Goal: Task Accomplishment & Management: Use online tool/utility

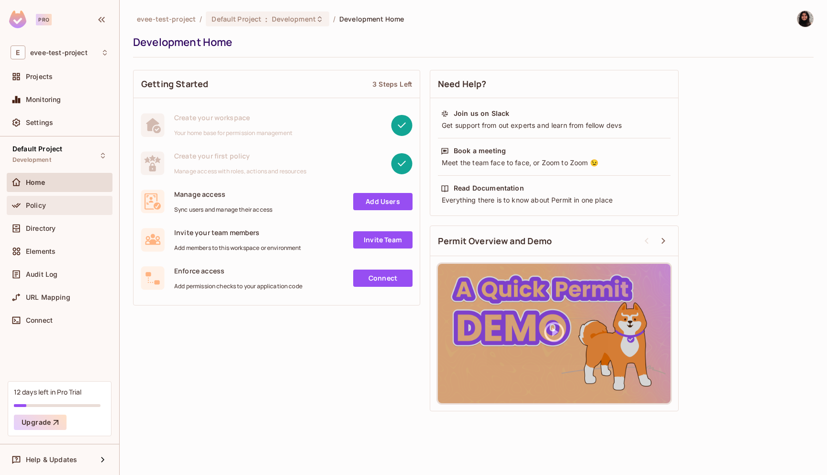
click at [51, 206] on div "Policy" at bounding box center [67, 205] width 83 height 8
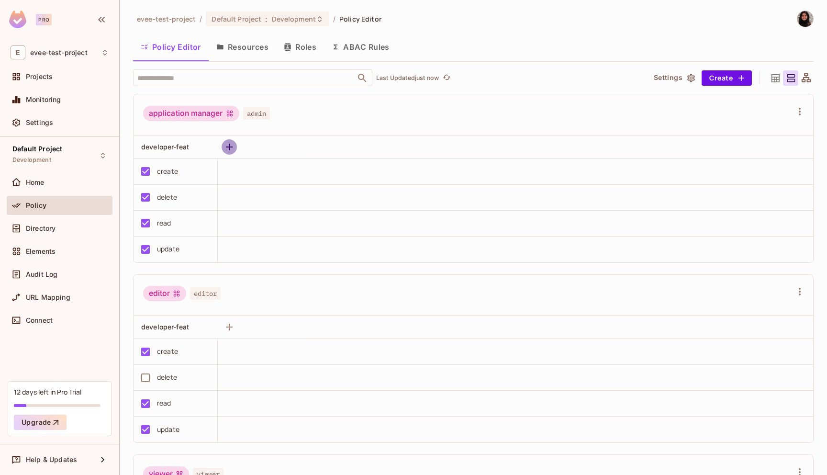
click at [231, 147] on icon "button" at bounding box center [229, 146] width 11 height 11
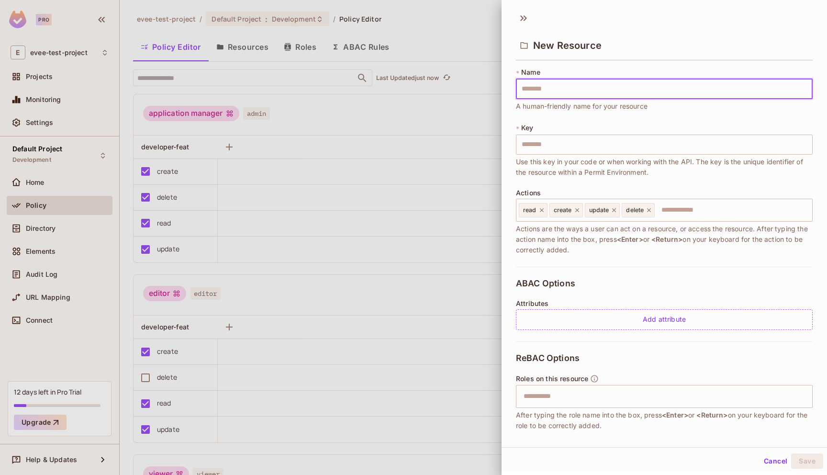
click at [309, 175] on div at bounding box center [413, 237] width 827 height 475
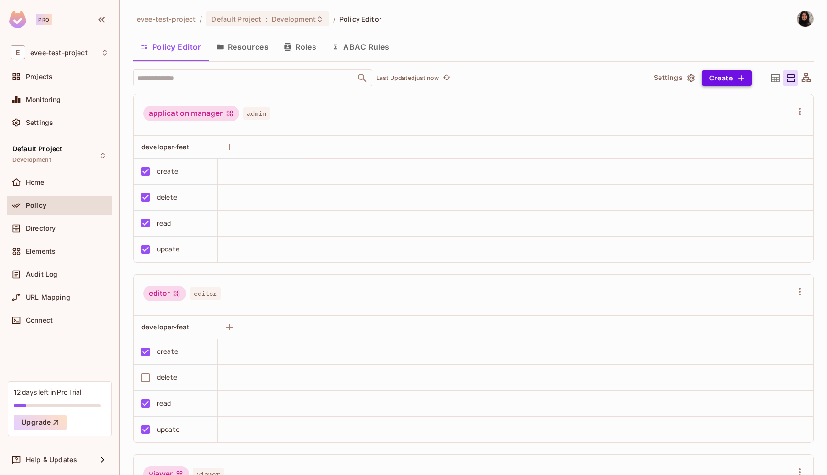
click at [722, 74] on button "Create" at bounding box center [727, 77] width 50 height 15
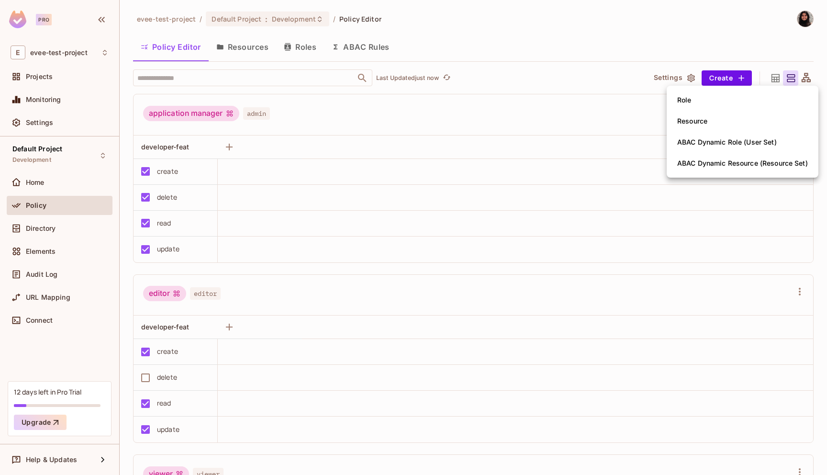
click at [623, 96] on div at bounding box center [413, 237] width 827 height 475
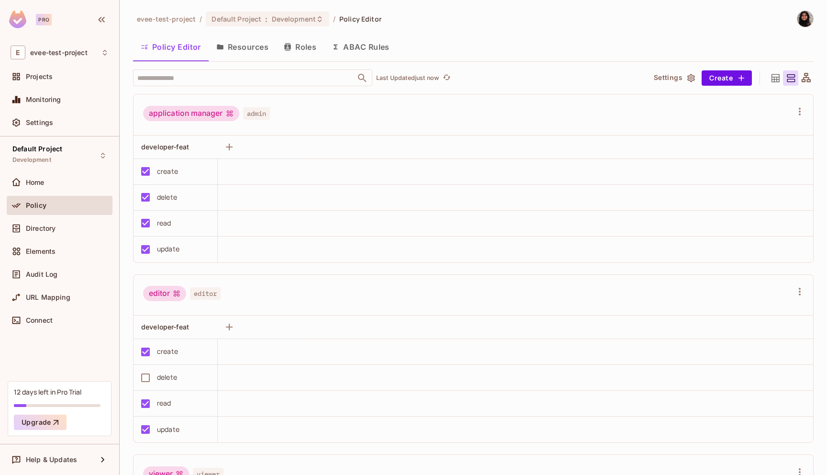
click at [255, 46] on button "Resources" at bounding box center [242, 47] width 67 height 24
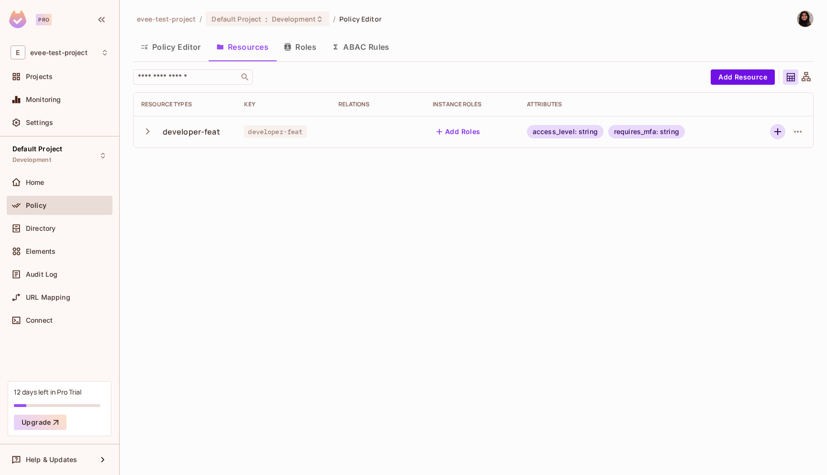
click at [778, 132] on icon "button" at bounding box center [777, 131] width 7 height 7
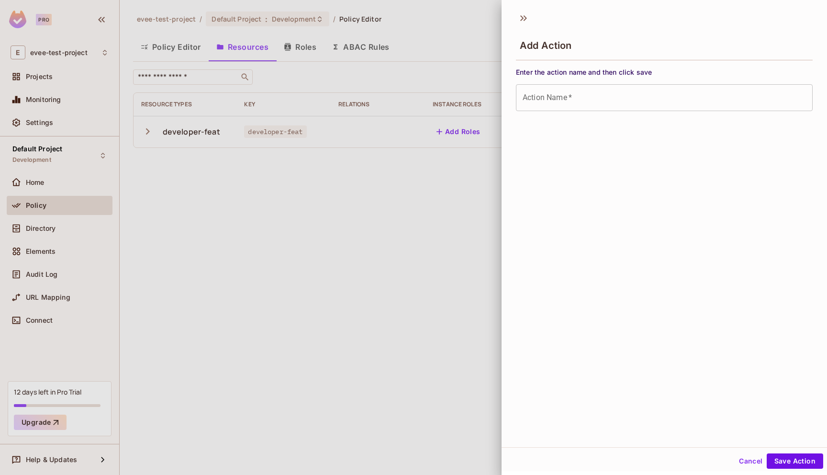
click at [443, 293] on div at bounding box center [413, 237] width 827 height 475
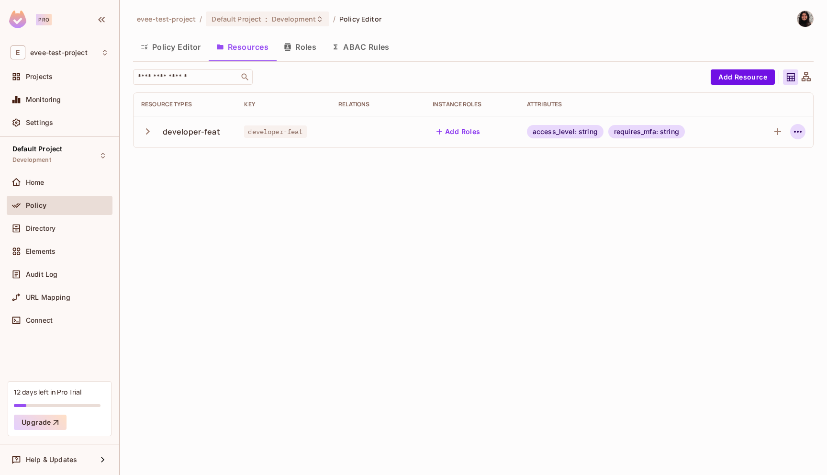
click at [793, 131] on icon "button" at bounding box center [797, 131] width 11 height 11
click at [617, 257] on div at bounding box center [413, 237] width 827 height 475
click at [735, 73] on button "Add Resource" at bounding box center [743, 76] width 64 height 15
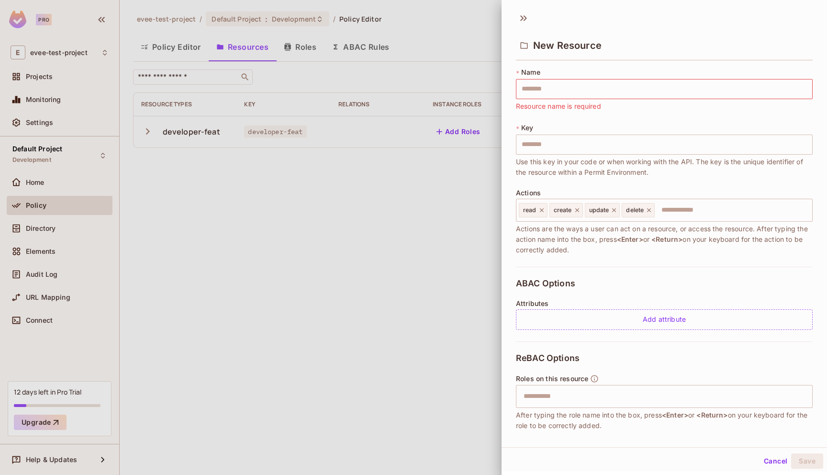
click at [350, 239] on div at bounding box center [413, 237] width 827 height 475
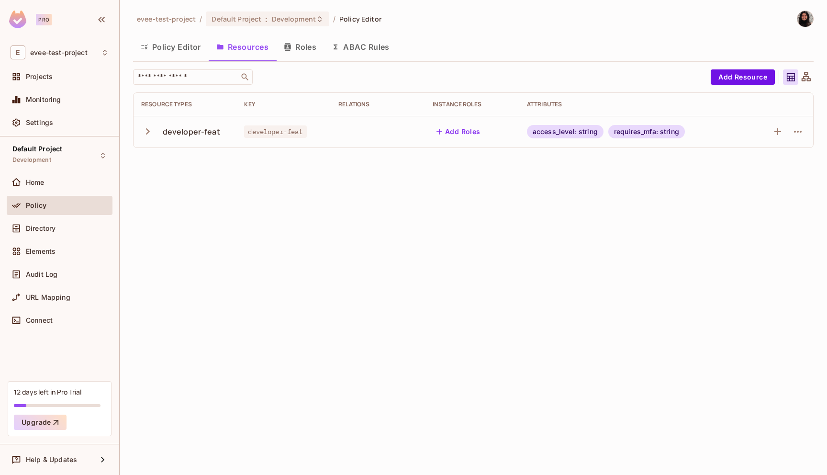
click at [552, 132] on div "access_level: string" at bounding box center [565, 131] width 77 height 13
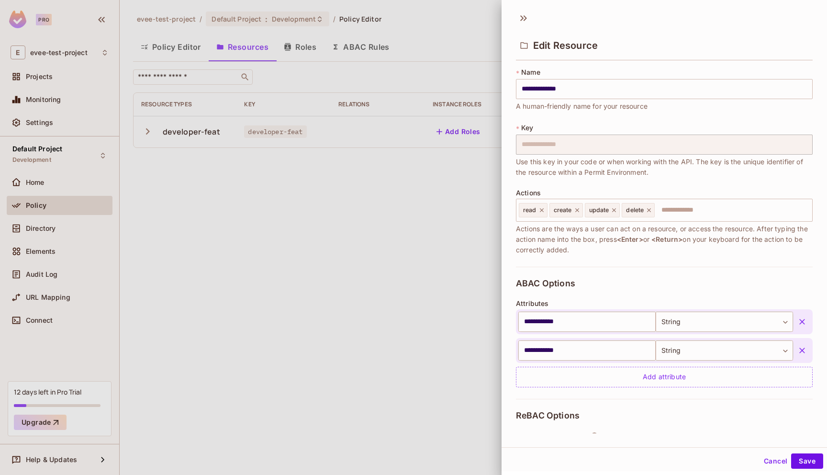
click at [436, 230] on div at bounding box center [413, 237] width 827 height 475
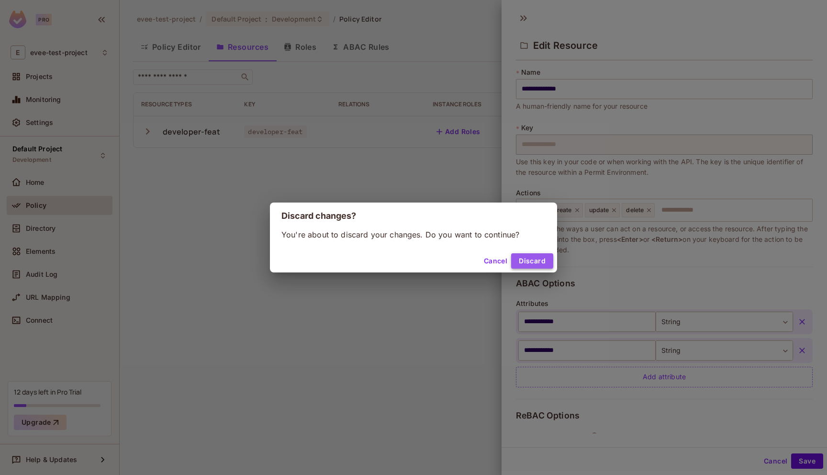
click at [539, 257] on button "Discard" at bounding box center [532, 260] width 42 height 15
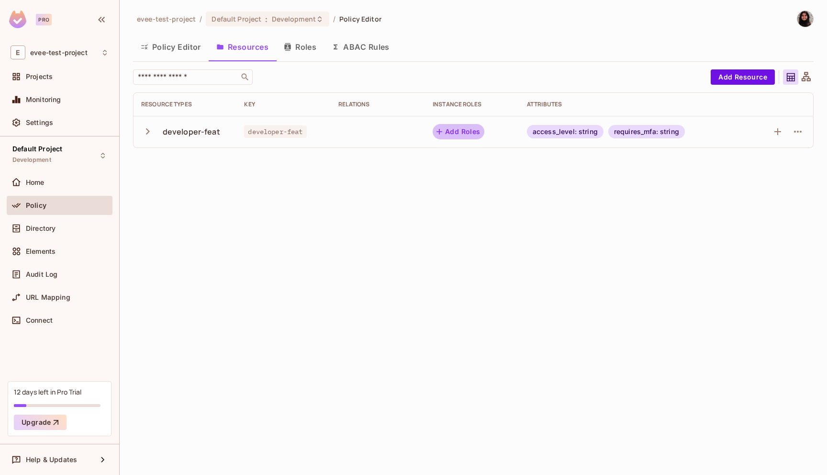
click at [458, 131] on button "Add Roles" at bounding box center [459, 131] width 52 height 15
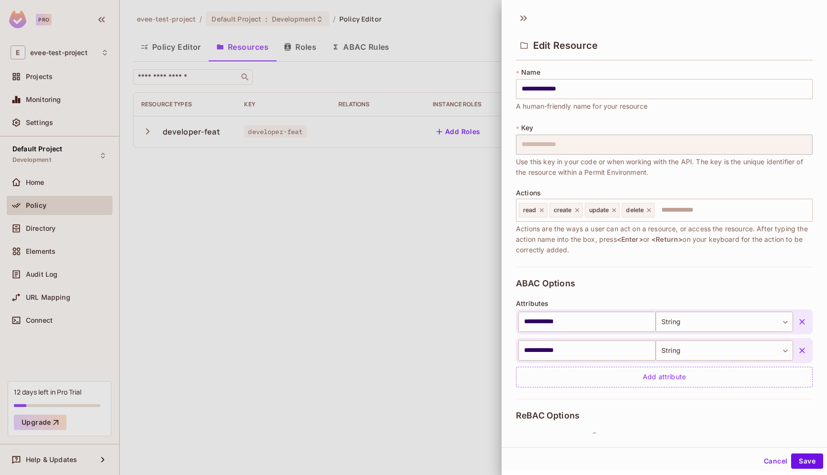
click at [470, 228] on div at bounding box center [413, 237] width 827 height 475
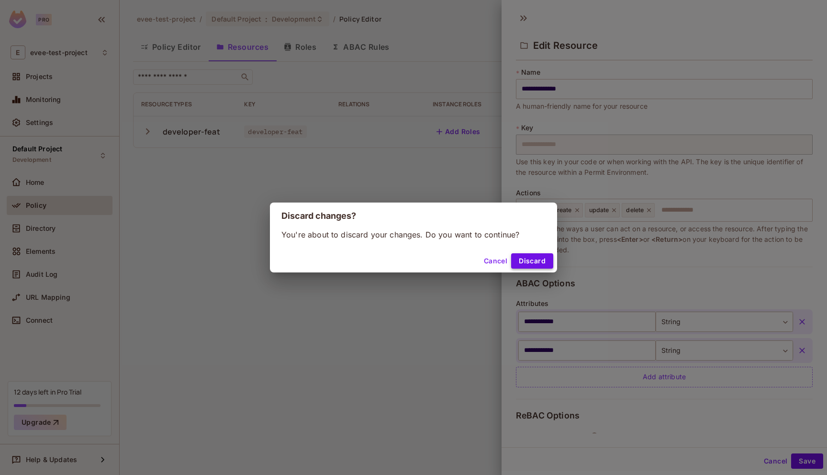
click at [542, 258] on button "Discard" at bounding box center [532, 260] width 42 height 15
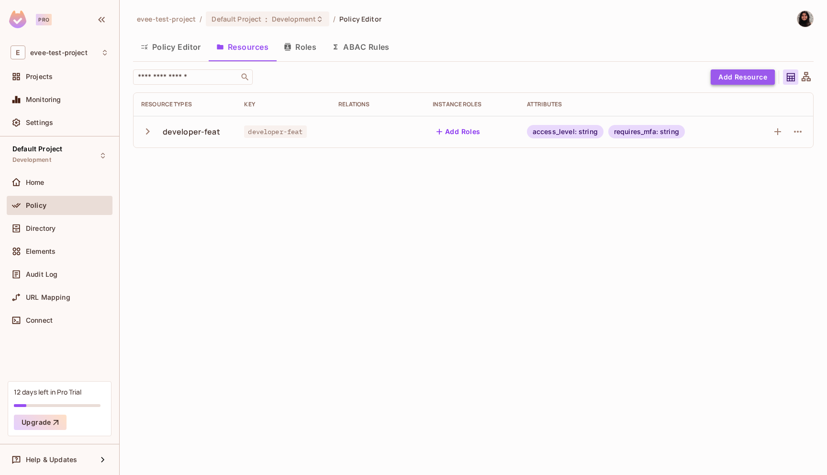
click at [731, 79] on button "Add Resource" at bounding box center [743, 76] width 64 height 15
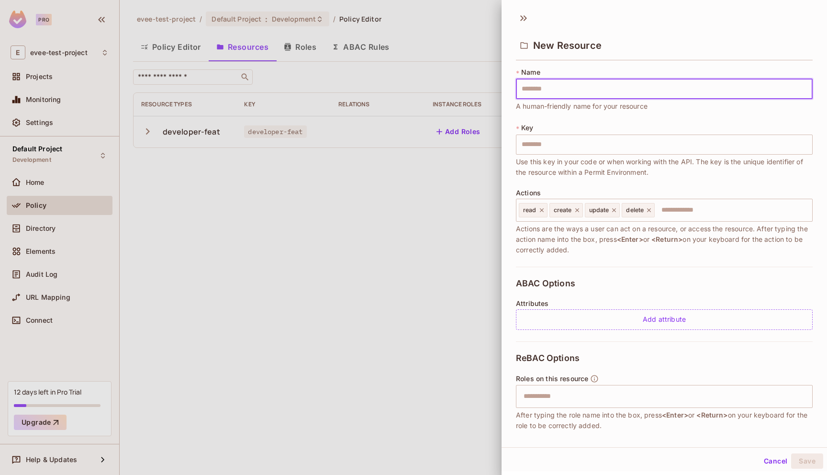
click at [349, 289] on div at bounding box center [413, 237] width 827 height 475
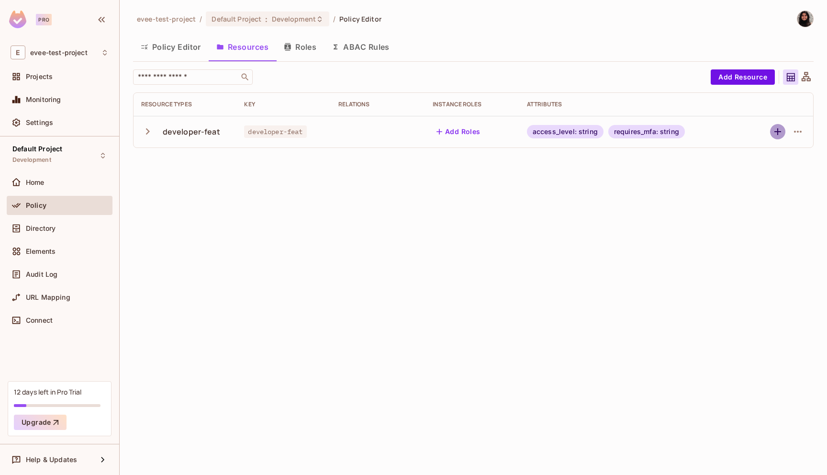
click at [777, 132] on icon "button" at bounding box center [777, 131] width 7 height 7
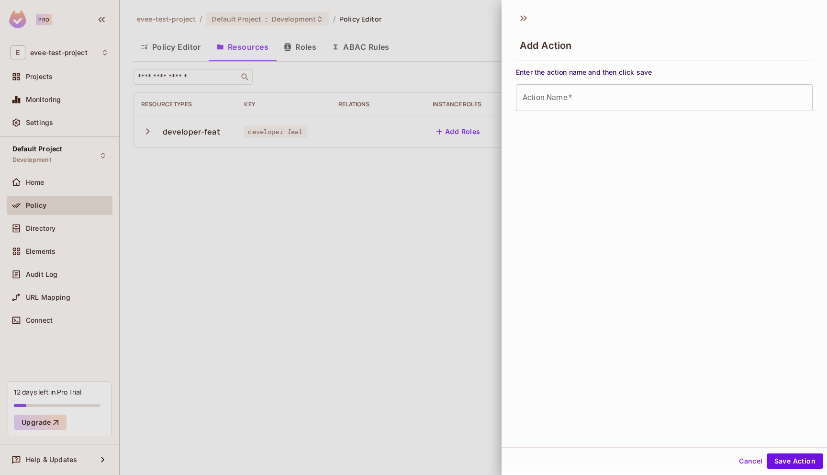
click at [365, 327] on div at bounding box center [413, 237] width 827 height 475
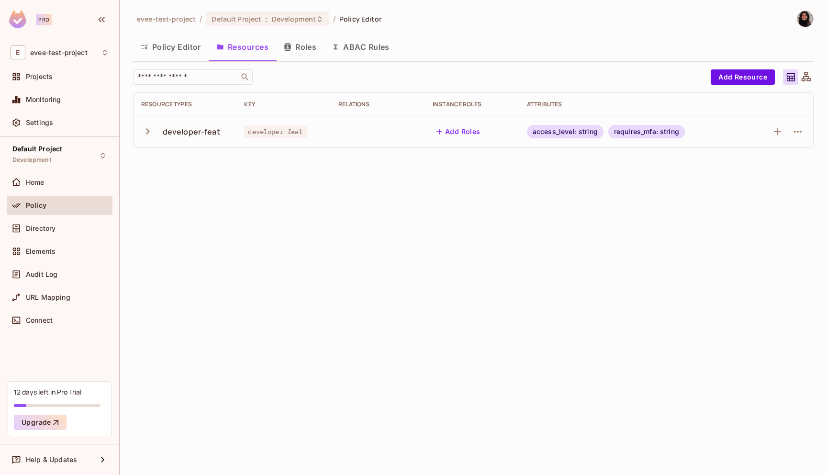
click at [197, 134] on div "developer-feat" at bounding box center [191, 131] width 57 height 11
click at [805, 130] on button "button" at bounding box center [797, 131] width 15 height 15
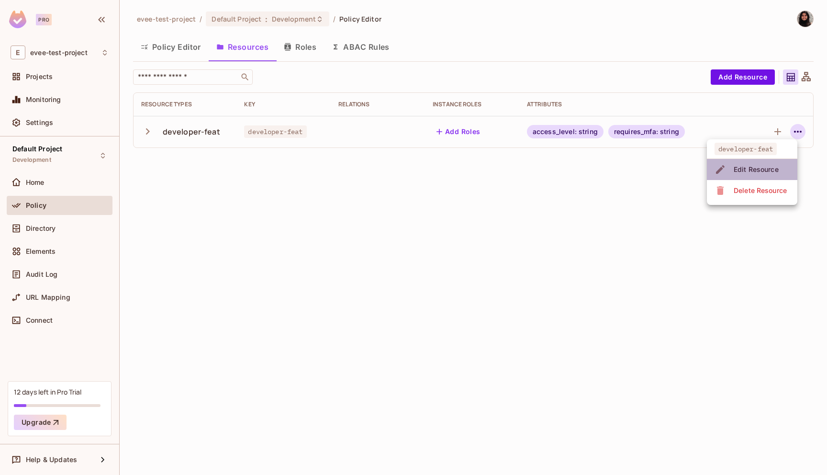
click at [755, 172] on div "Edit Resource" at bounding box center [756, 170] width 45 height 10
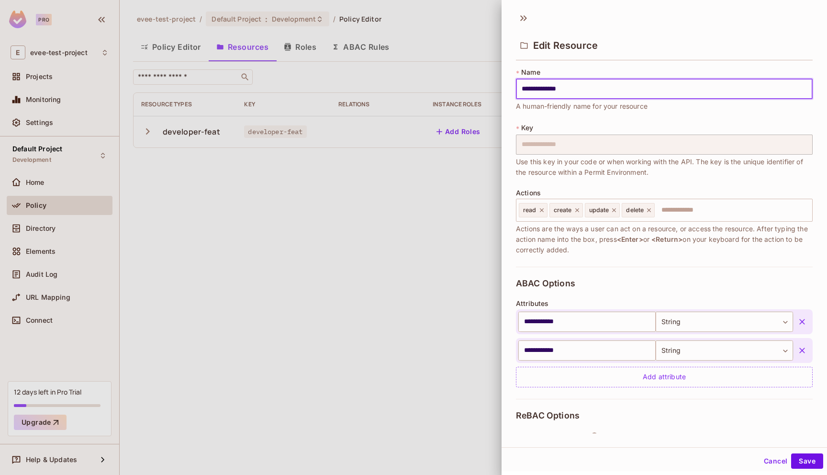
click at [453, 259] on div at bounding box center [413, 237] width 827 height 475
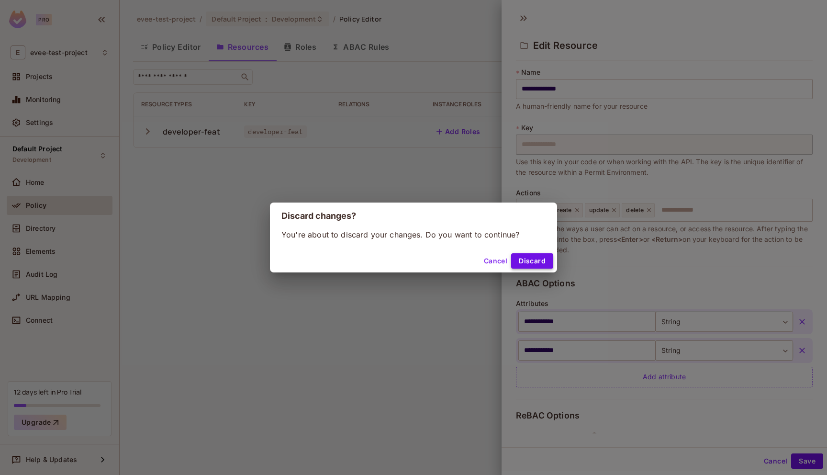
click at [524, 260] on button "Discard" at bounding box center [532, 260] width 42 height 15
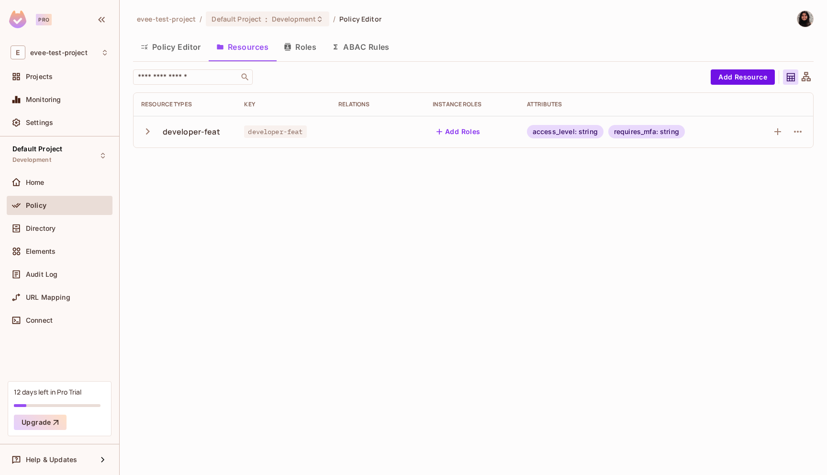
click at [308, 46] on button "Roles" at bounding box center [300, 47] width 48 height 24
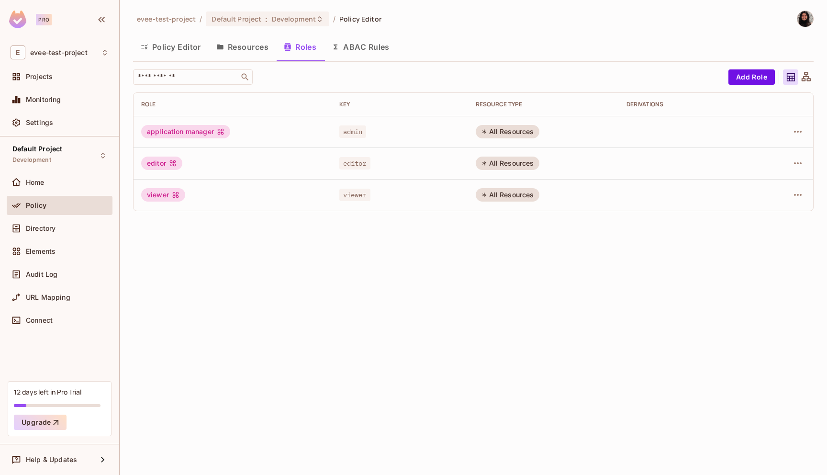
click at [366, 46] on button "ABAC Rules" at bounding box center [360, 47] width 73 height 24
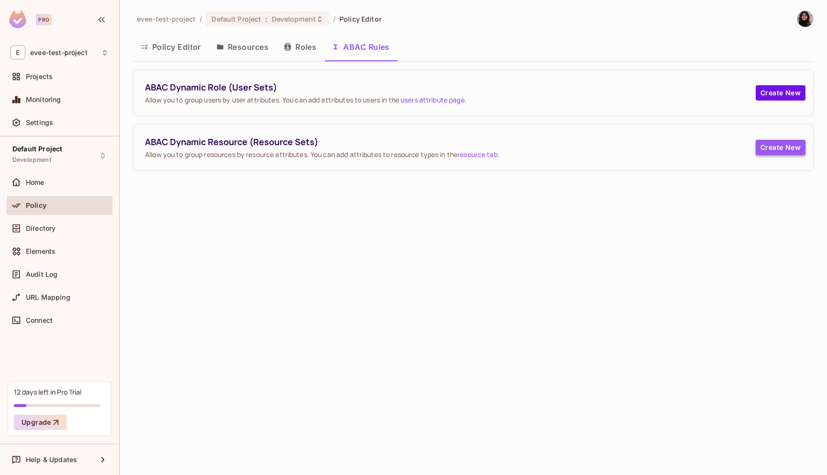
click at [786, 148] on button "Create New" at bounding box center [781, 147] width 50 height 15
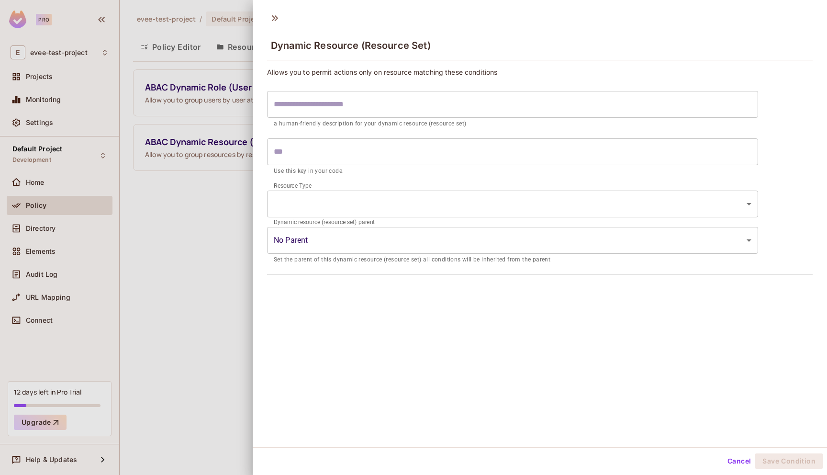
click at [581, 214] on body "Pro E evee-test-project Projects Monitoring Settings Default Project Developmen…" at bounding box center [413, 237] width 827 height 475
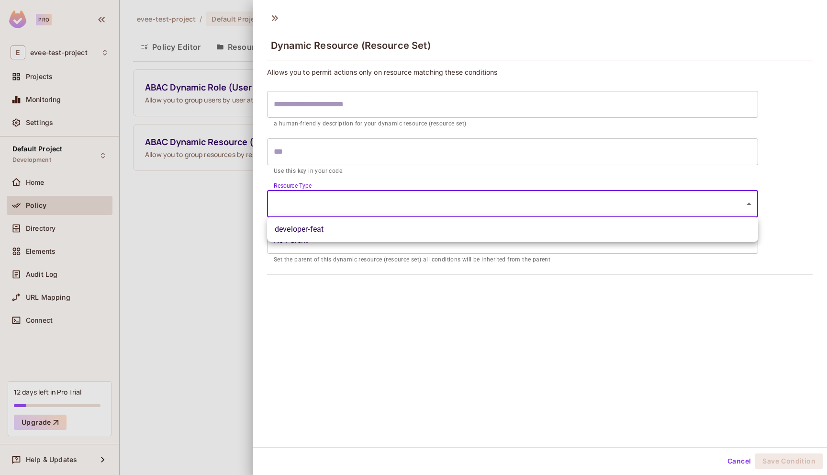
click at [171, 252] on div at bounding box center [413, 237] width 827 height 475
